Goal: Book appointment/travel/reservation

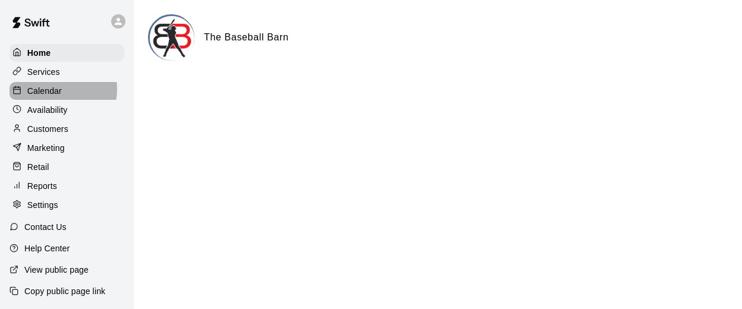
click at [53, 91] on p "Calendar" at bounding box center [44, 91] width 34 height 12
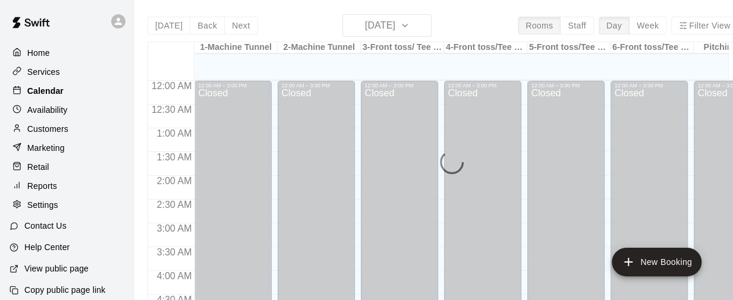
scroll to position [471, 0]
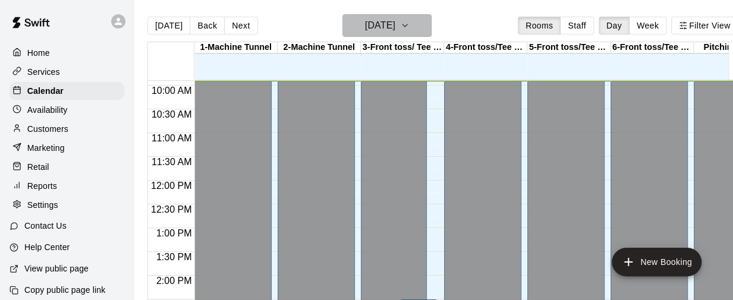
click at [410, 23] on icon "button" at bounding box center [405, 25] width 10 height 14
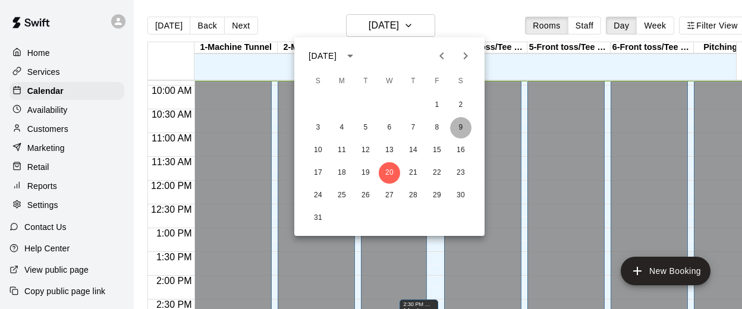
click at [461, 125] on button "9" at bounding box center [460, 127] width 21 height 21
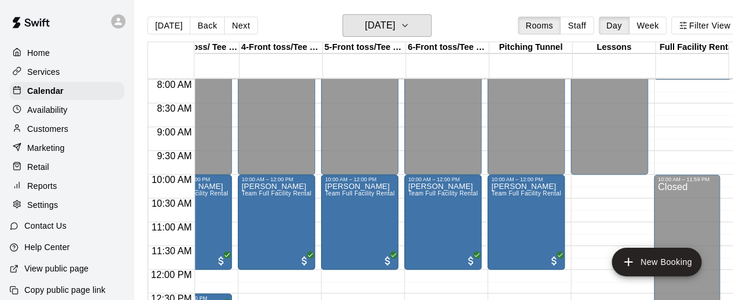
scroll to position [379, 206]
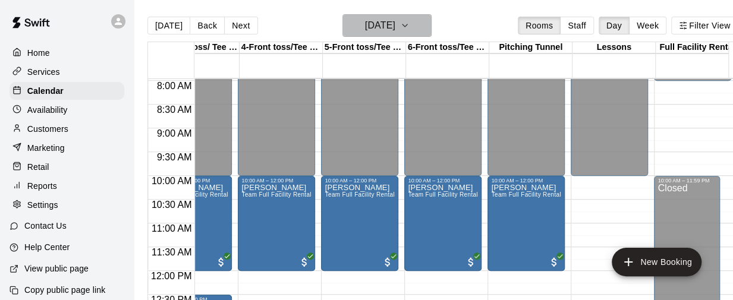
click at [410, 22] on icon "button" at bounding box center [405, 25] width 10 height 14
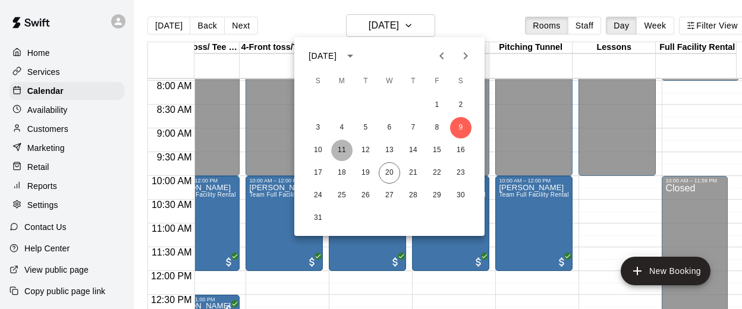
click at [341, 148] on button "11" at bounding box center [341, 150] width 21 height 21
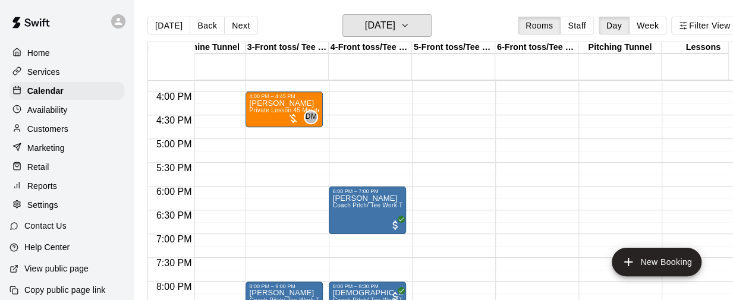
scroll to position [752, 115]
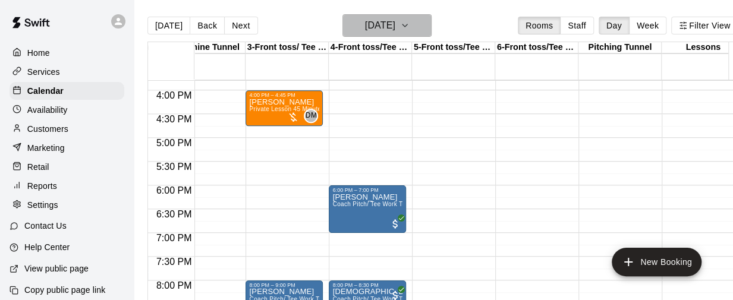
click at [410, 27] on icon "button" at bounding box center [405, 25] width 10 height 14
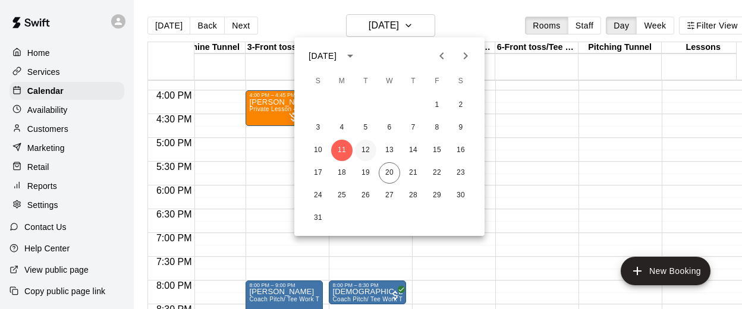
click at [368, 149] on button "12" at bounding box center [365, 150] width 21 height 21
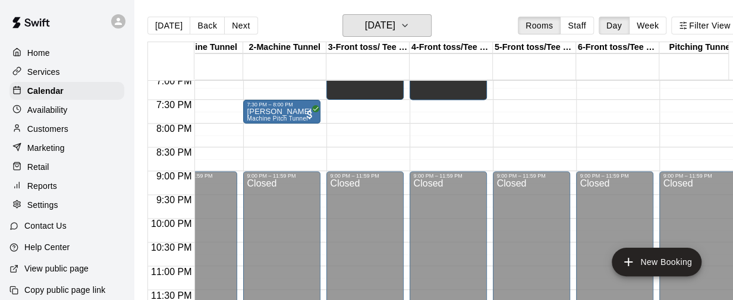
scroll to position [0, 30]
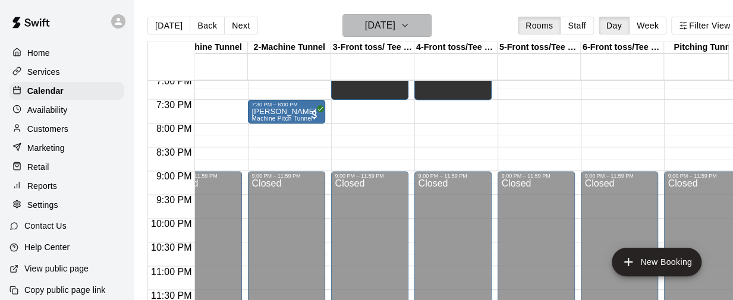
click at [410, 25] on icon "button" at bounding box center [405, 25] width 10 height 14
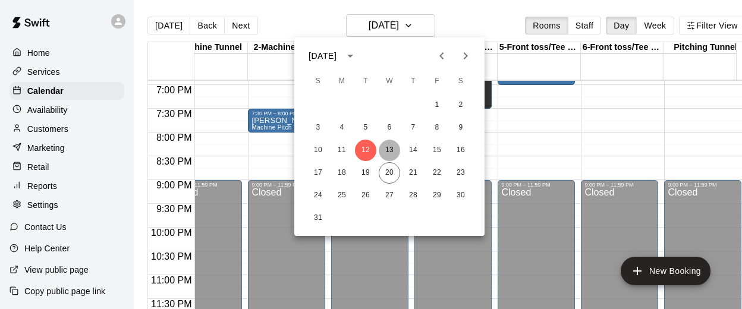
click at [390, 149] on button "13" at bounding box center [389, 150] width 21 height 21
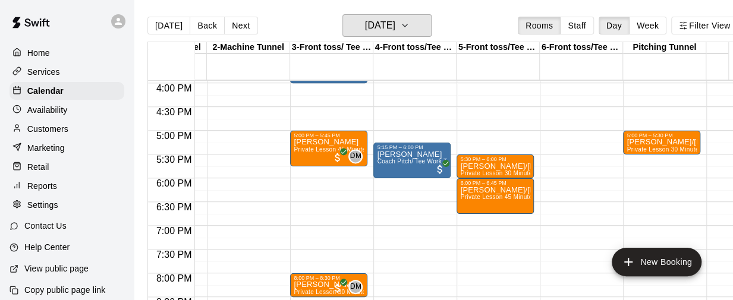
scroll to position [753, 71]
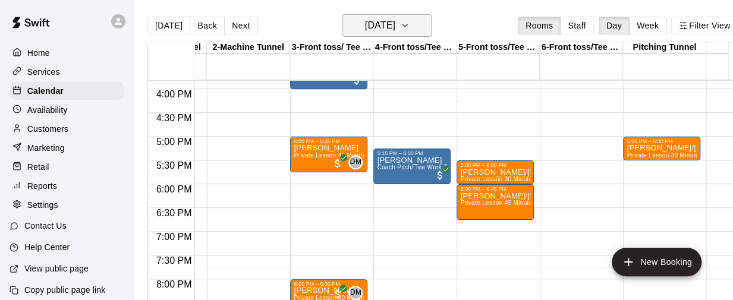
click at [432, 22] on button "[DATE]" at bounding box center [387, 25] width 89 height 23
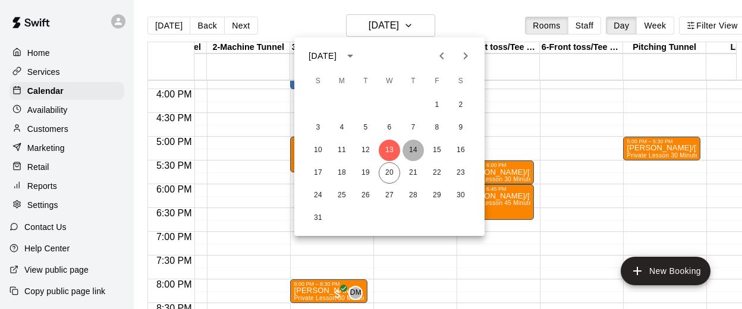
click at [409, 148] on button "14" at bounding box center [413, 150] width 21 height 21
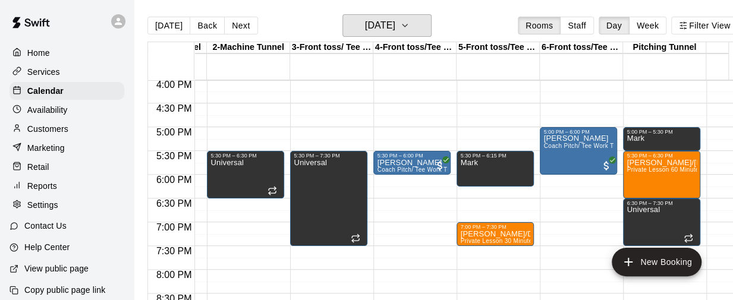
scroll to position [769, 71]
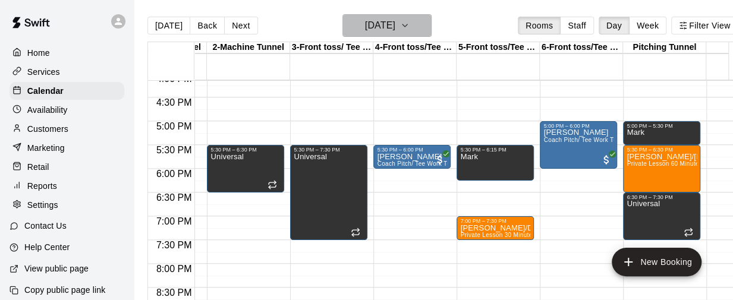
click at [410, 24] on icon "button" at bounding box center [405, 25] width 10 height 14
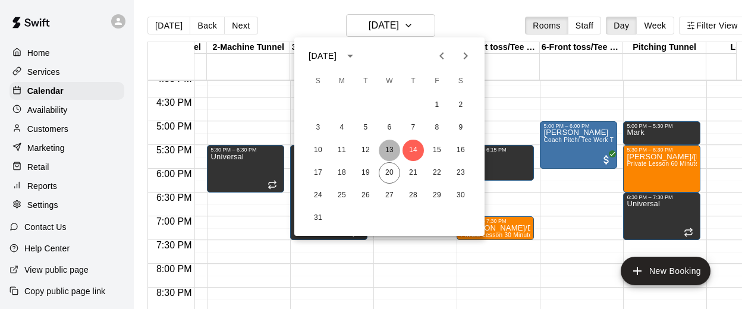
click at [388, 145] on button "13" at bounding box center [389, 150] width 21 height 21
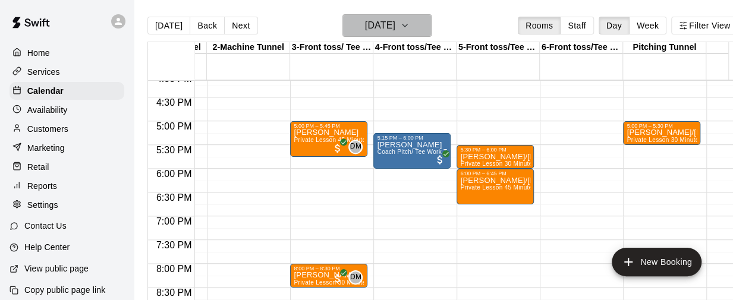
click at [410, 24] on icon "button" at bounding box center [405, 25] width 10 height 14
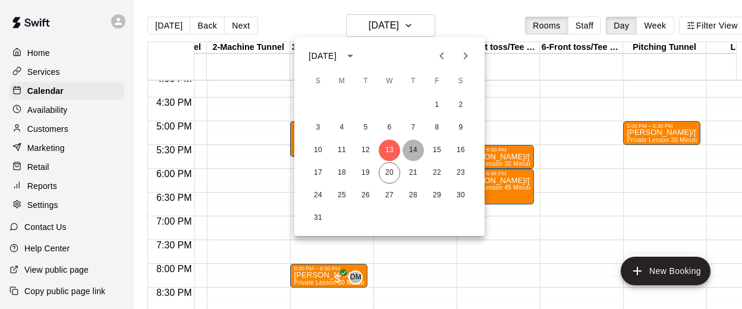
click at [415, 156] on button "14" at bounding box center [413, 150] width 21 height 21
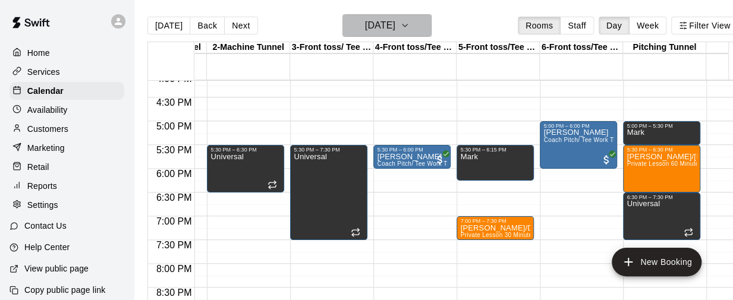
click at [410, 27] on icon "button" at bounding box center [405, 25] width 10 height 14
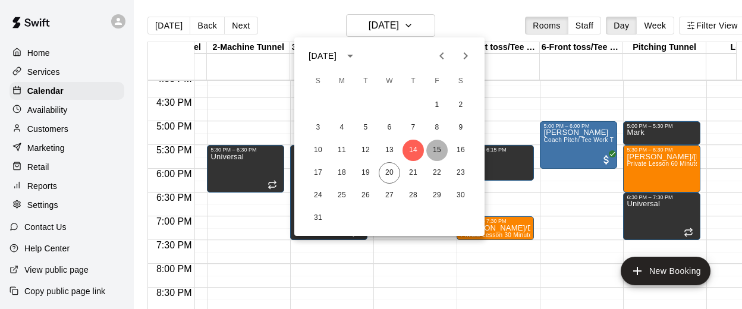
click at [431, 148] on button "15" at bounding box center [436, 150] width 21 height 21
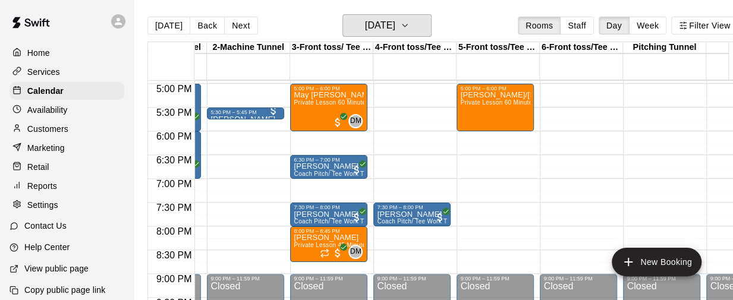
scroll to position [807, 71]
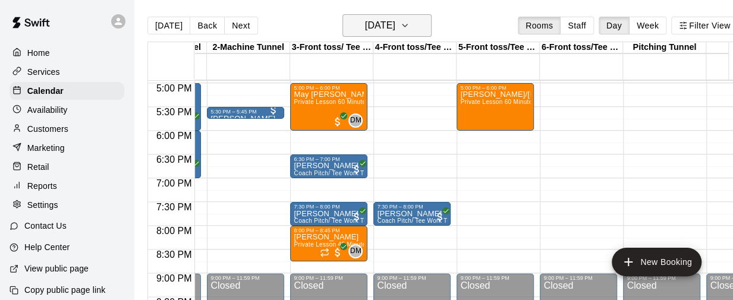
click at [410, 18] on icon "button" at bounding box center [405, 25] width 10 height 14
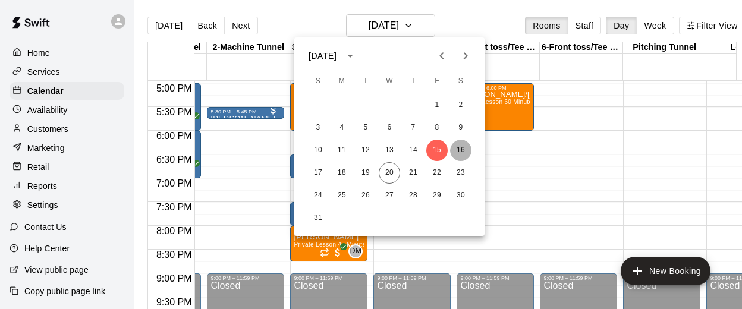
click at [463, 148] on button "16" at bounding box center [460, 150] width 21 height 21
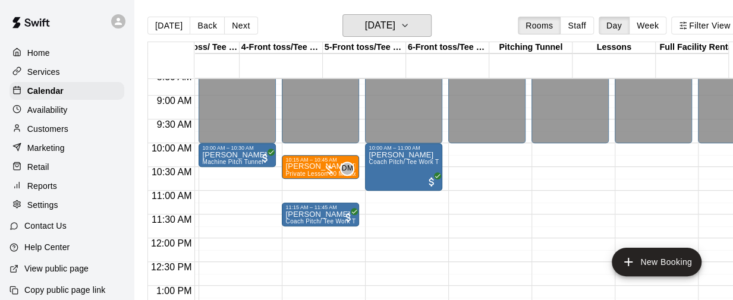
scroll to position [0, 58]
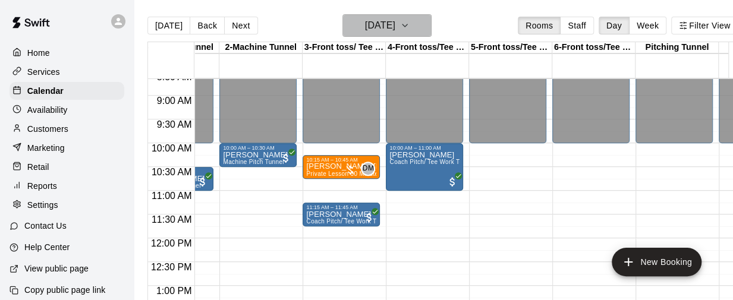
click at [410, 30] on icon "button" at bounding box center [405, 25] width 10 height 14
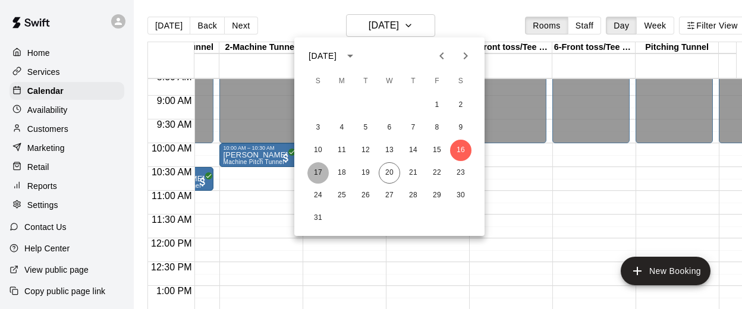
click at [315, 168] on button "17" at bounding box center [318, 172] width 21 height 21
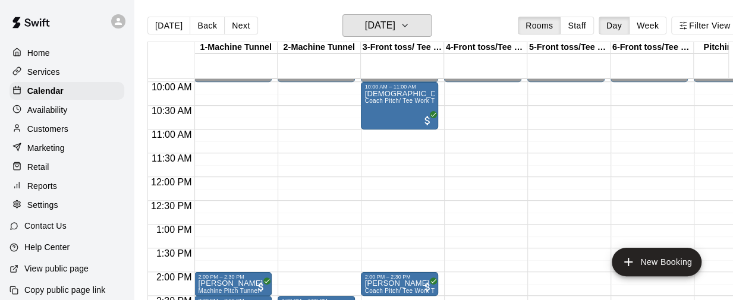
scroll to position [473, 0]
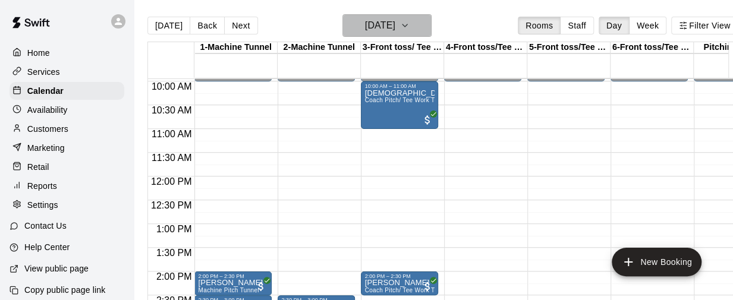
click at [410, 30] on icon "button" at bounding box center [405, 25] width 10 height 14
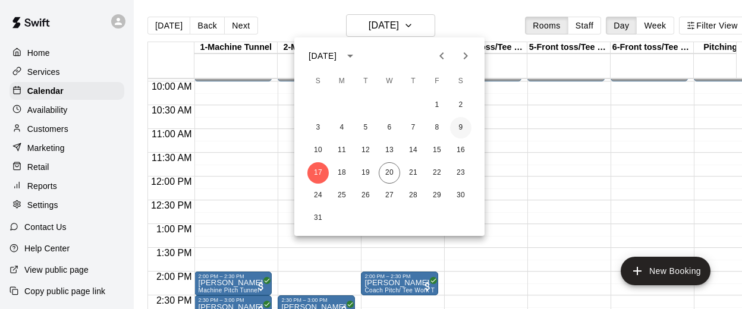
click at [463, 128] on button "9" at bounding box center [460, 127] width 21 height 21
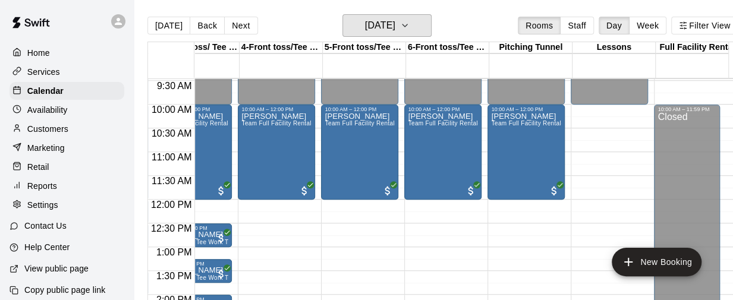
scroll to position [450, 206]
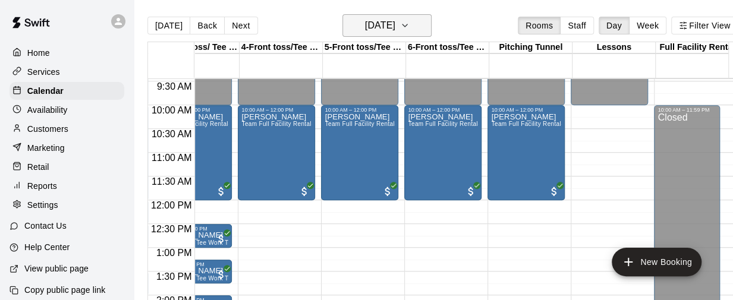
click at [410, 28] on icon "button" at bounding box center [405, 25] width 10 height 14
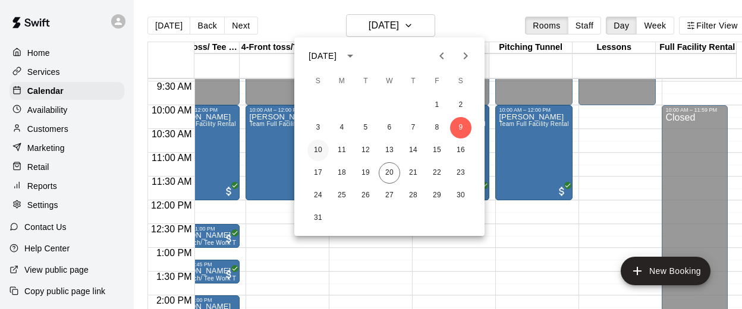
click at [313, 149] on button "10" at bounding box center [318, 150] width 21 height 21
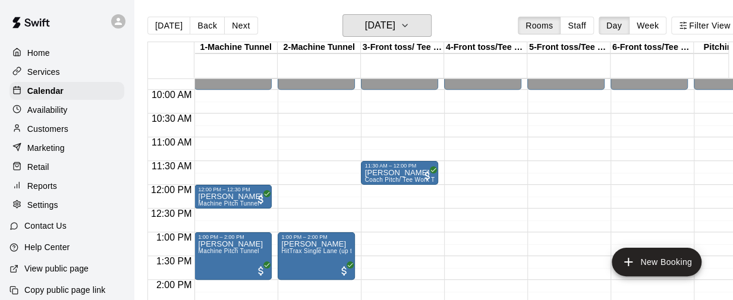
scroll to position [465, 0]
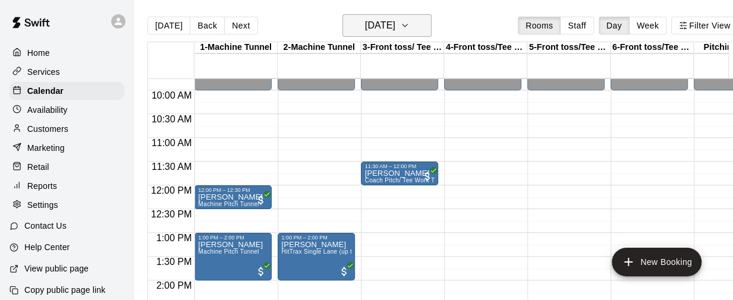
click at [410, 27] on icon "button" at bounding box center [405, 25] width 10 height 14
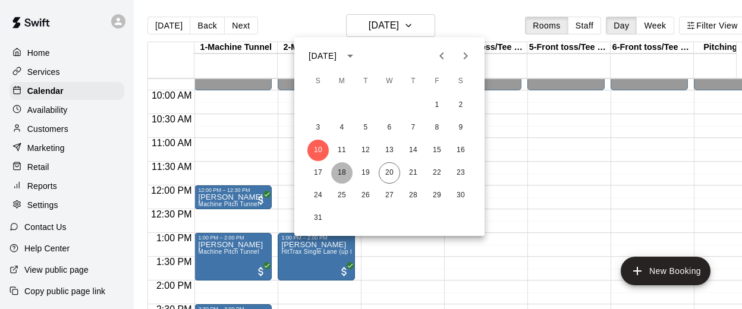
click at [340, 168] on button "18" at bounding box center [341, 172] width 21 height 21
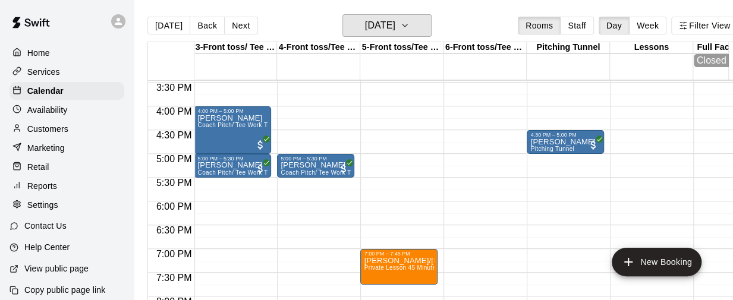
scroll to position [735, 167]
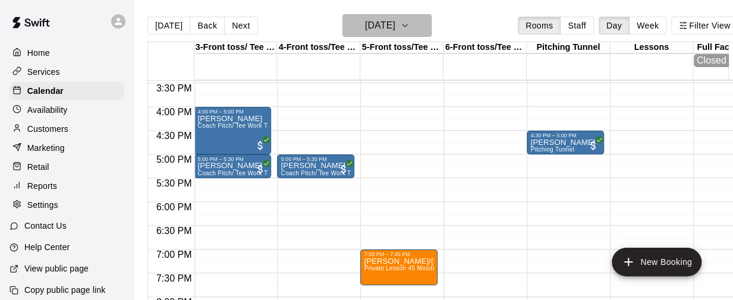
click at [430, 27] on button "[DATE]" at bounding box center [387, 25] width 89 height 23
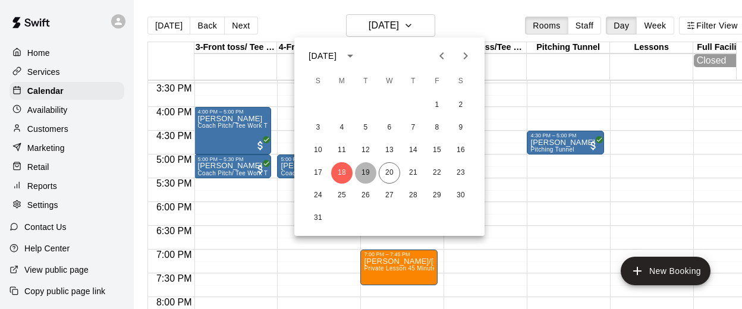
click at [364, 176] on button "19" at bounding box center [365, 172] width 21 height 21
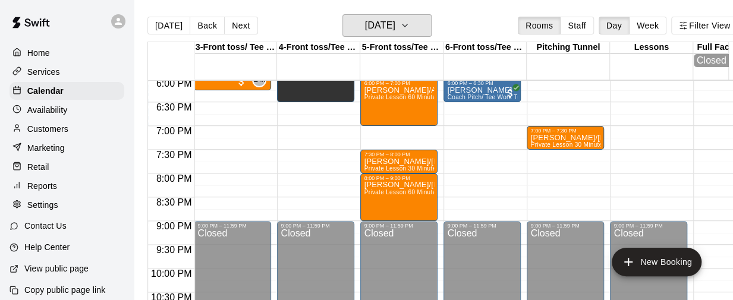
scroll to position [858, 167]
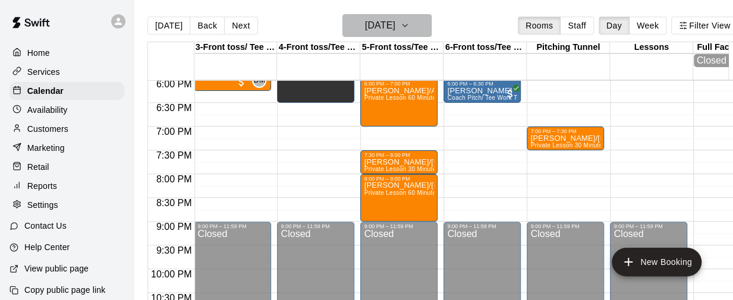
click at [410, 25] on icon "button" at bounding box center [405, 25] width 10 height 14
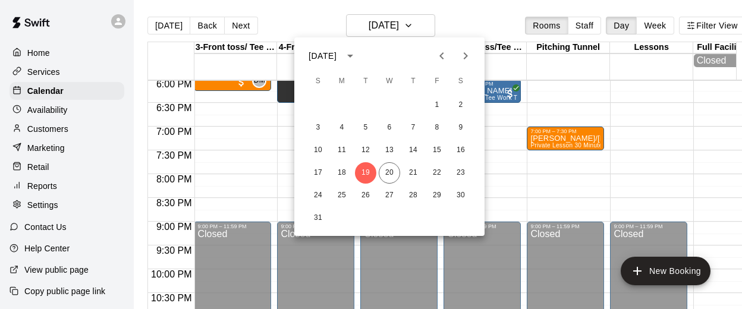
click at [424, 23] on div at bounding box center [371, 154] width 742 height 309
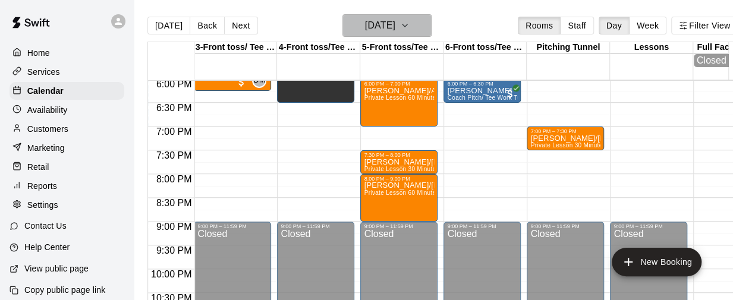
click at [410, 26] on icon "button" at bounding box center [405, 25] width 10 height 14
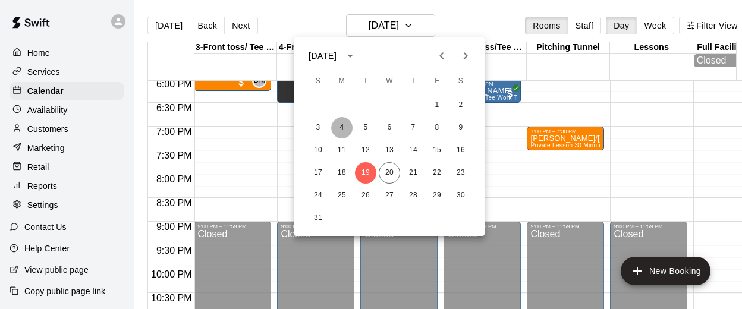
click at [338, 124] on button "4" at bounding box center [341, 127] width 21 height 21
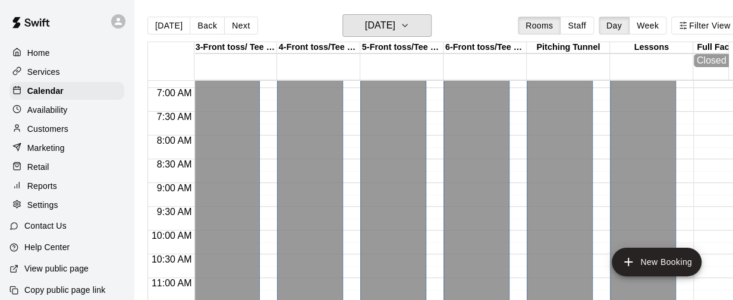
scroll to position [325, 167]
click at [410, 32] on icon "button" at bounding box center [405, 25] width 10 height 14
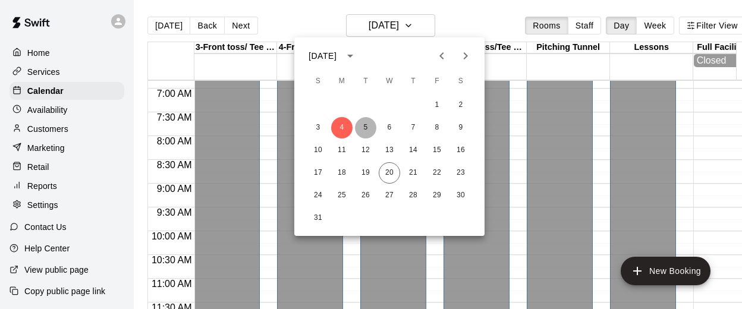
click at [363, 124] on button "5" at bounding box center [365, 127] width 21 height 21
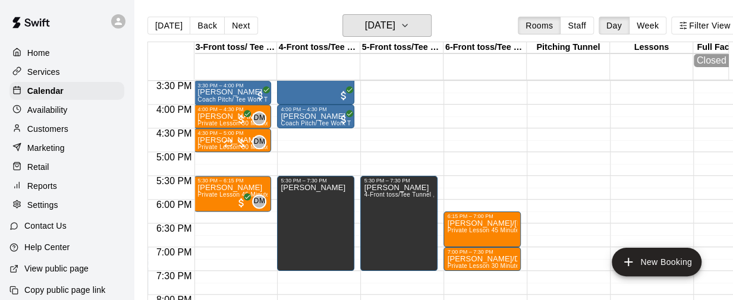
scroll to position [744, 167]
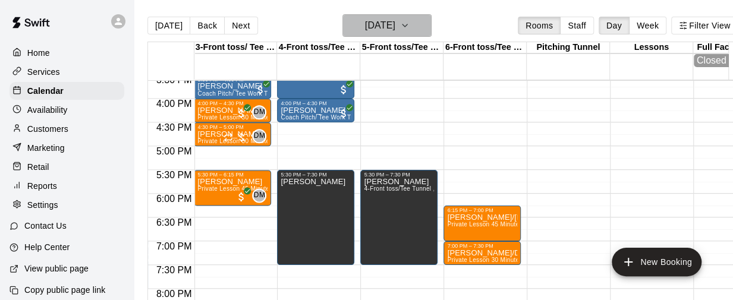
click at [407, 25] on icon "button" at bounding box center [405, 25] width 5 height 2
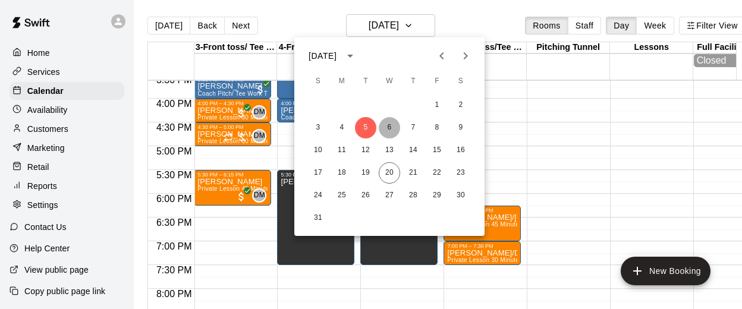
click at [386, 122] on button "6" at bounding box center [389, 127] width 21 height 21
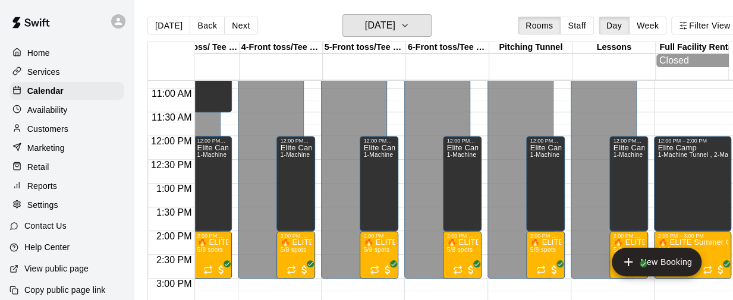
scroll to position [0, 55]
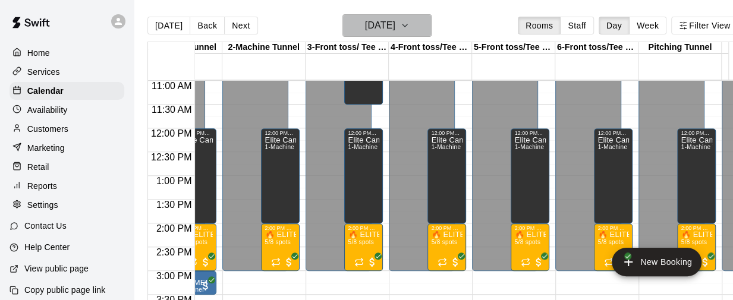
click at [432, 23] on button "[DATE]" at bounding box center [387, 25] width 89 height 23
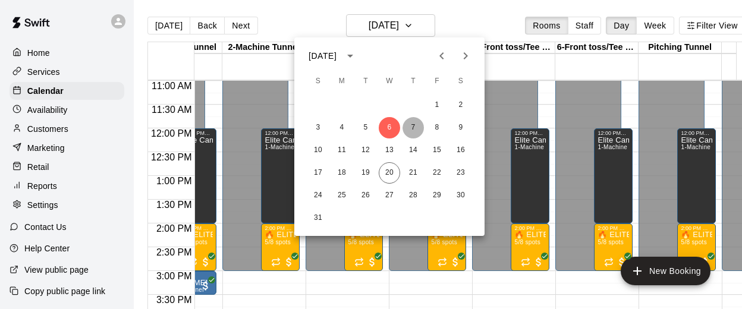
click at [413, 130] on button "7" at bounding box center [413, 127] width 21 height 21
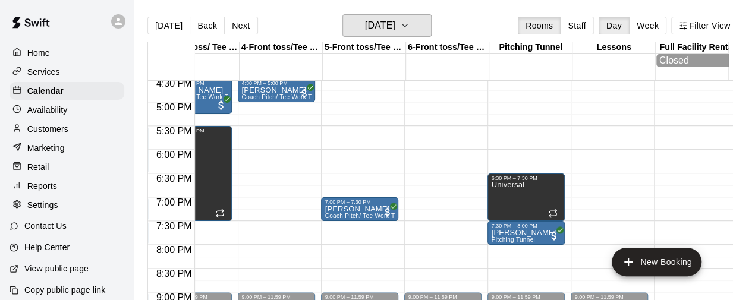
scroll to position [0, 168]
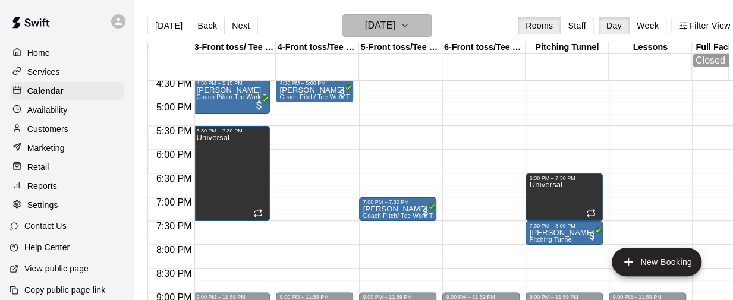
click at [432, 22] on button "[DATE]" at bounding box center [387, 25] width 89 height 23
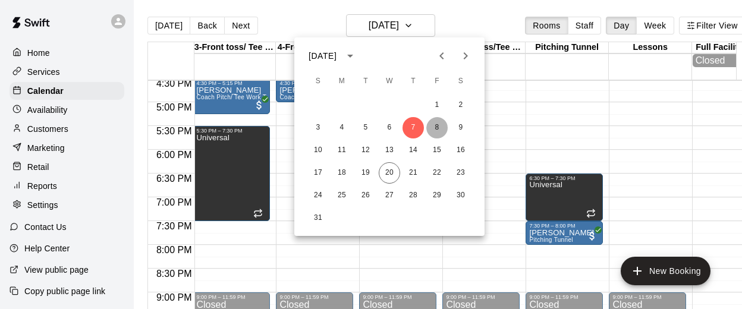
click at [431, 123] on button "8" at bounding box center [436, 127] width 21 height 21
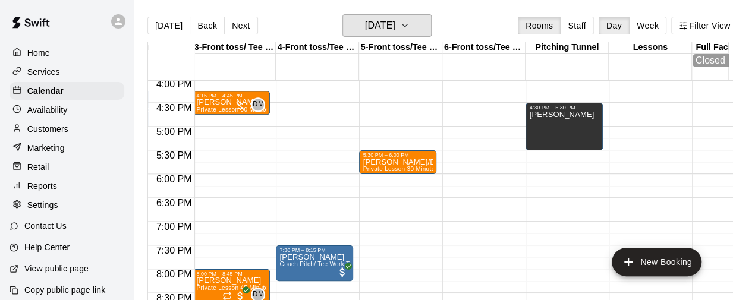
scroll to position [744, 168]
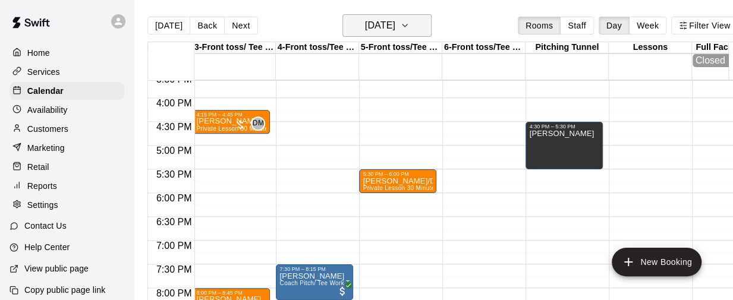
click at [429, 29] on button "[DATE]" at bounding box center [387, 25] width 89 height 23
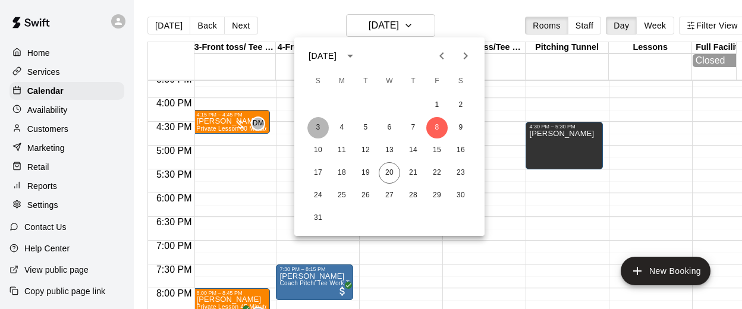
click at [322, 130] on button "3" at bounding box center [318, 127] width 21 height 21
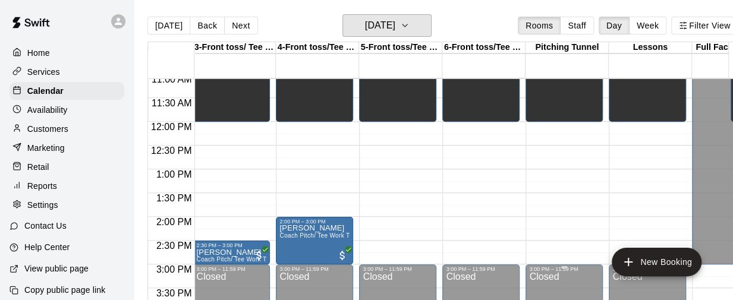
scroll to position [529, 168]
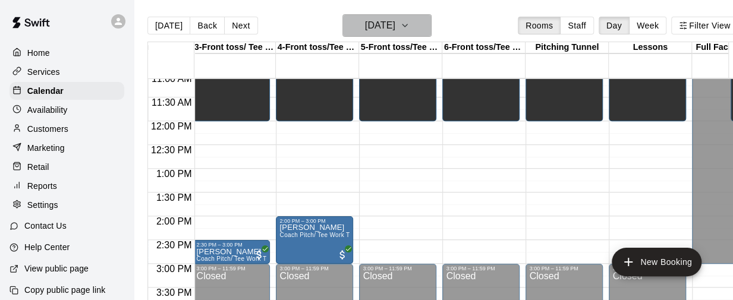
click at [432, 17] on button "[DATE]" at bounding box center [387, 25] width 89 height 23
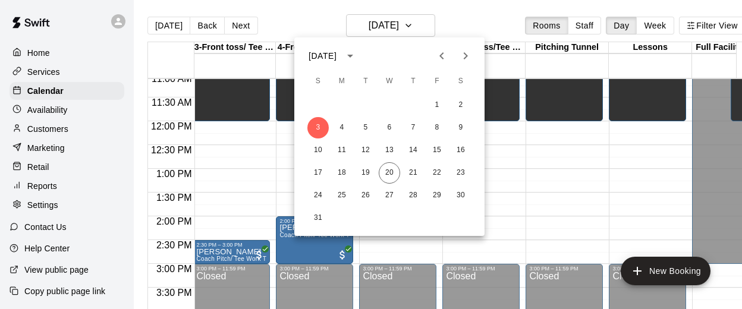
click at [476, 14] on div at bounding box center [371, 154] width 742 height 309
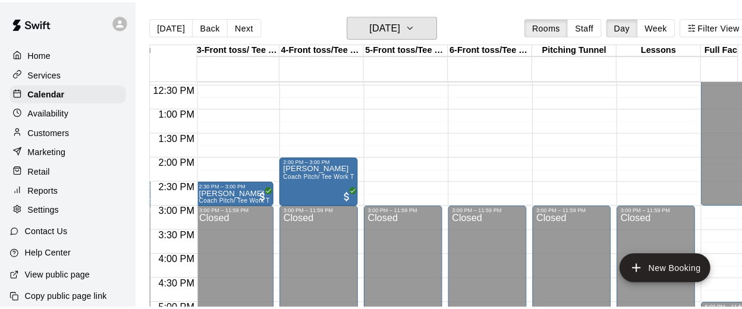
scroll to position [592, 168]
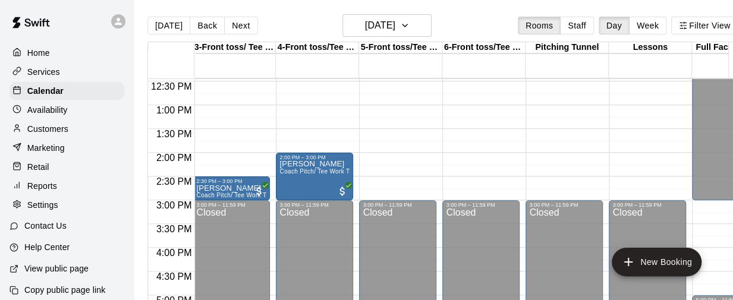
click at [422, 171] on div "12:00 AM – 10:00 AM Closed 10:00 AM – 12:00 PM Eseed Full Facility 1-Machine Tu…" at bounding box center [397, 58] width 77 height 1142
